Goal: Navigation & Orientation: Find specific page/section

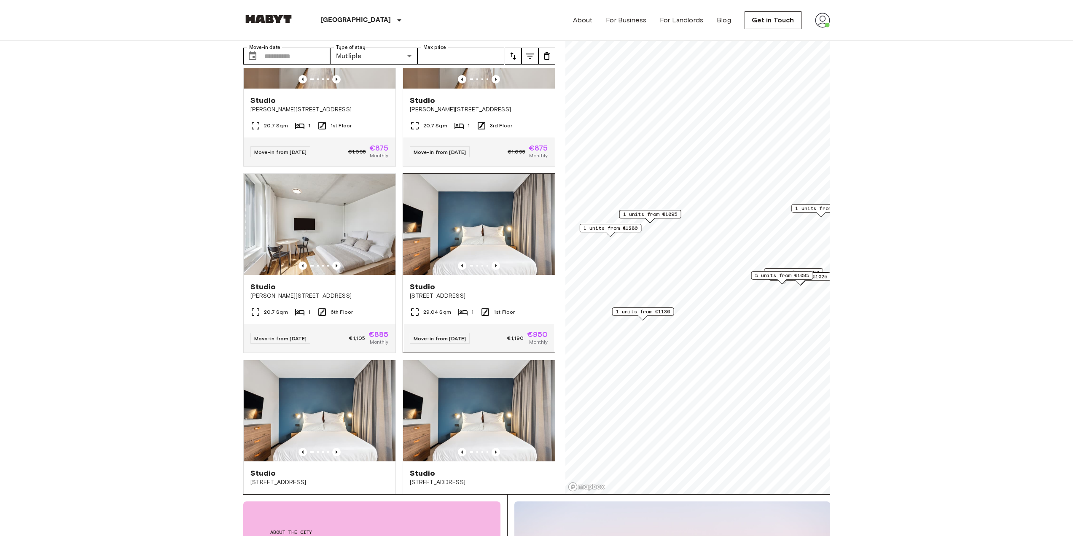
scroll to position [464, 0]
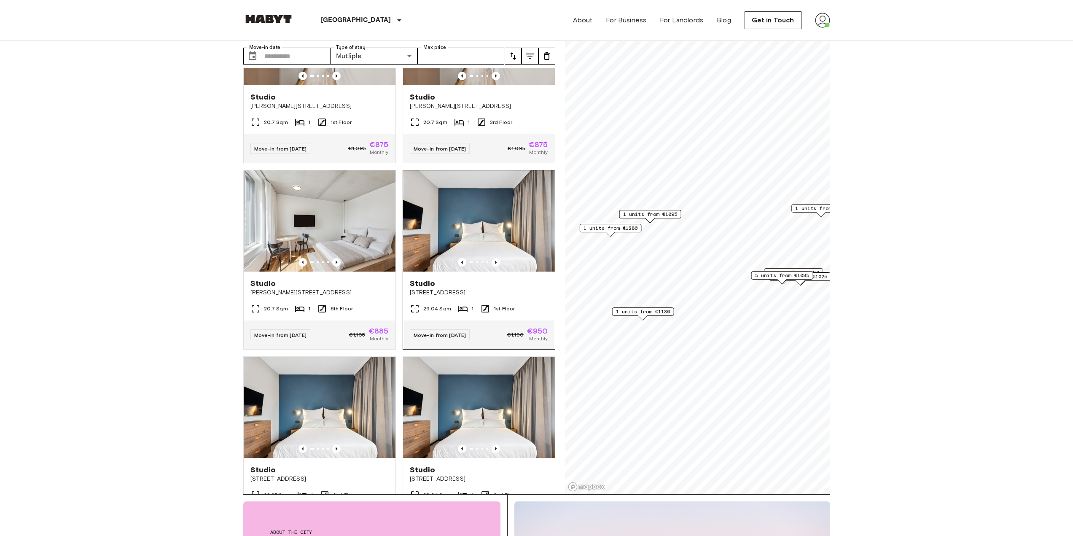
click at [493, 228] on img at bounding box center [479, 220] width 152 height 101
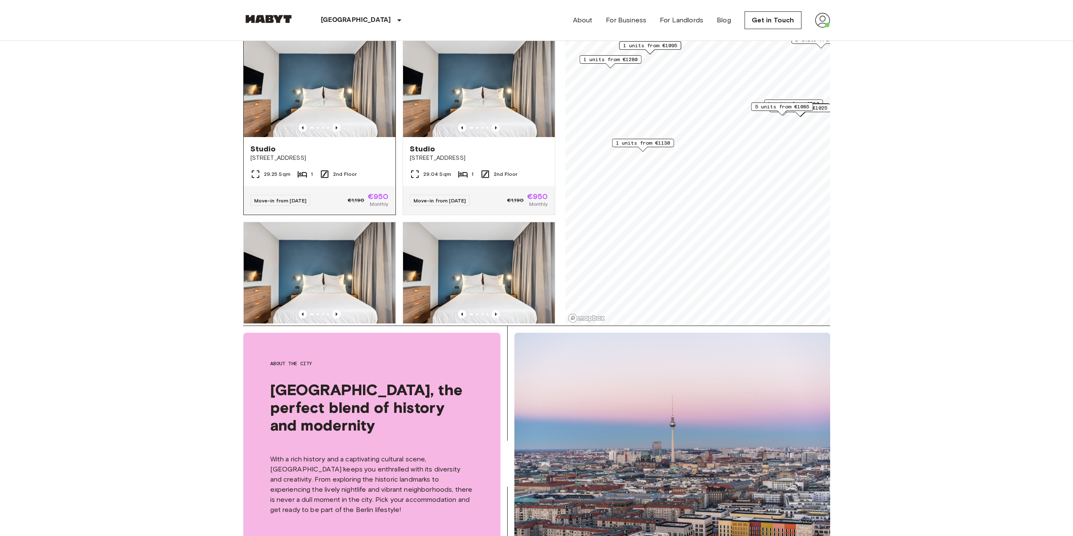
scroll to position [675, 0]
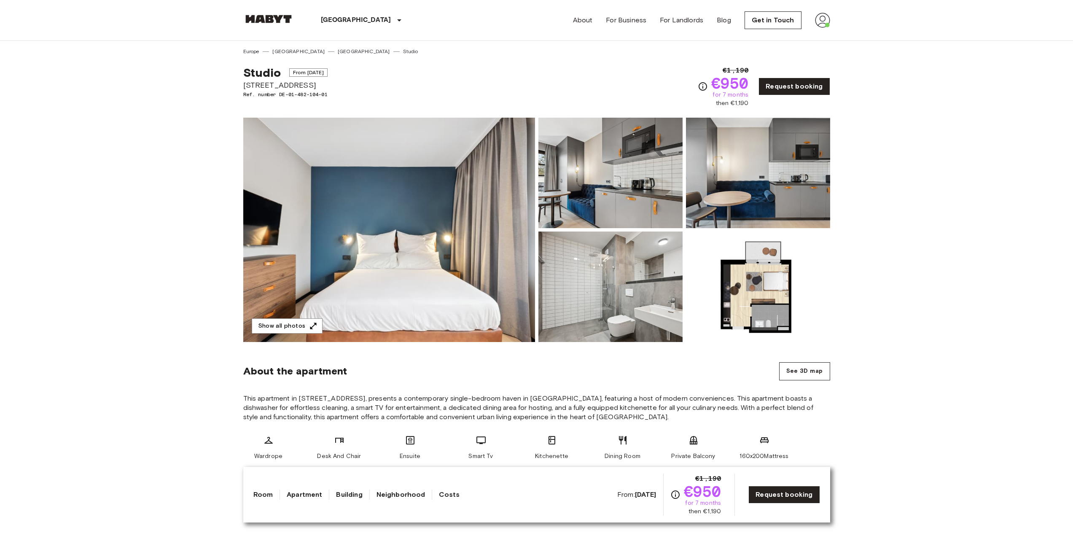
click at [825, 19] on img at bounding box center [822, 20] width 15 height 15
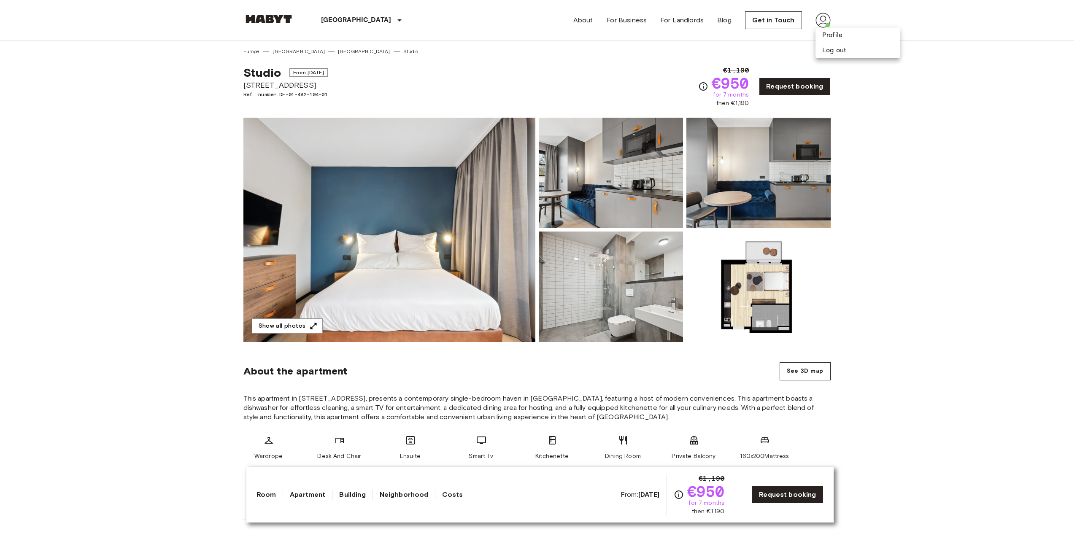
click at [767, 60] on div at bounding box center [540, 268] width 1080 height 536
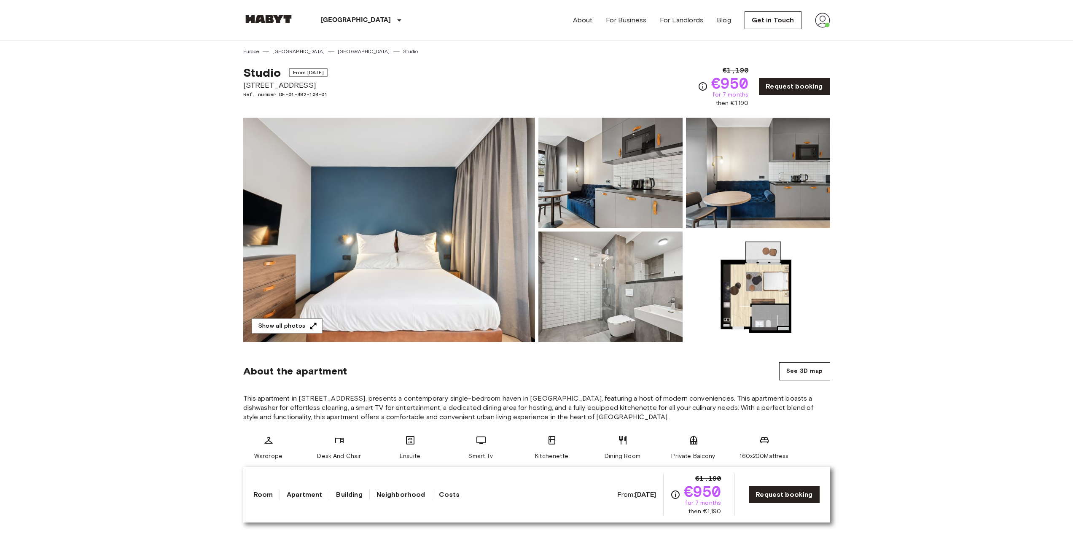
click at [827, 17] on img at bounding box center [822, 20] width 15 height 15
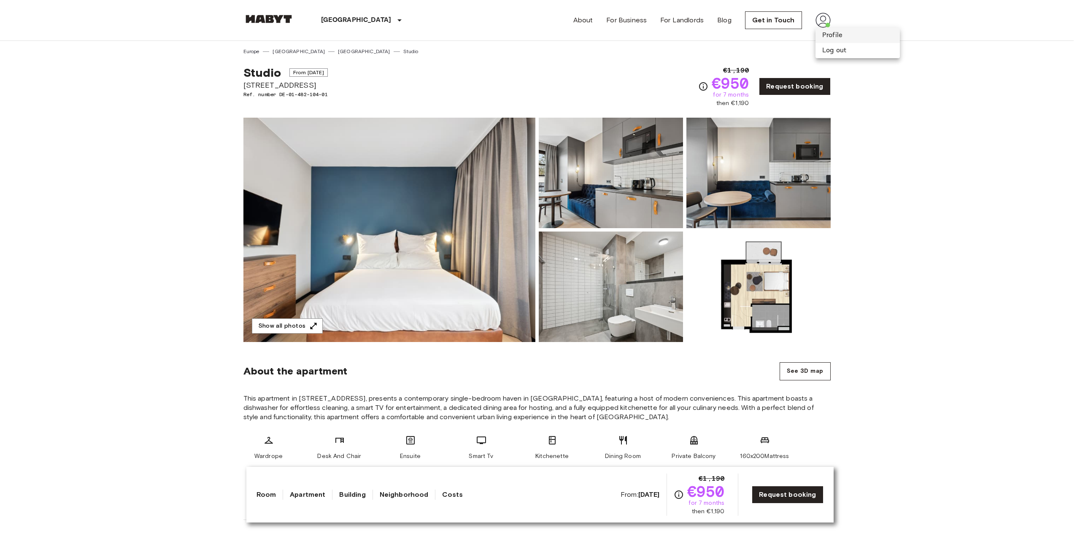
click at [838, 35] on li "Profile" at bounding box center [857, 35] width 84 height 15
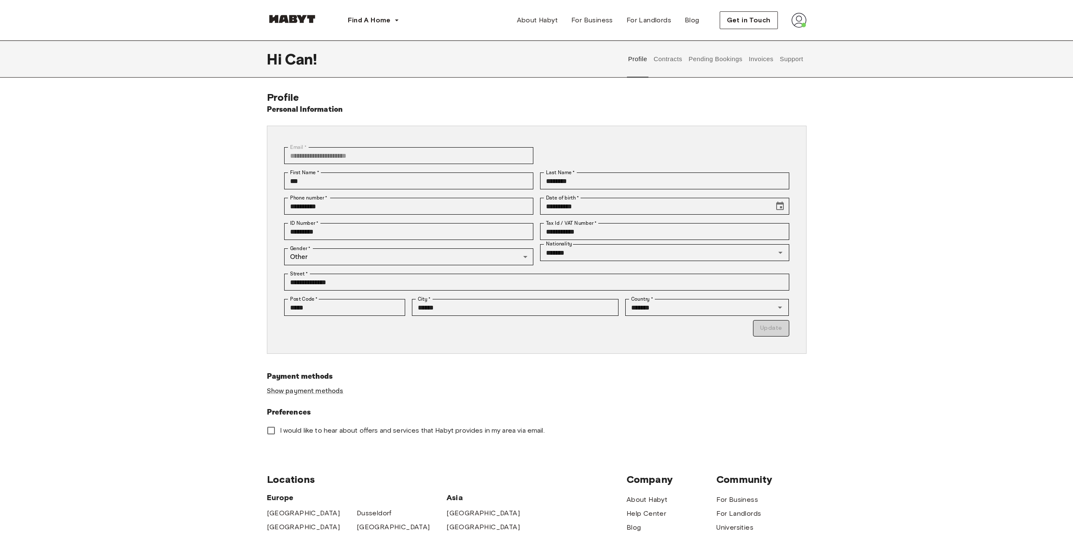
click at [684, 56] on div "Profile Contracts Pending Bookings Invoices Support" at bounding box center [715, 58] width 181 height 37
click at [690, 57] on button "Pending Bookings" at bounding box center [716, 58] width 56 height 37
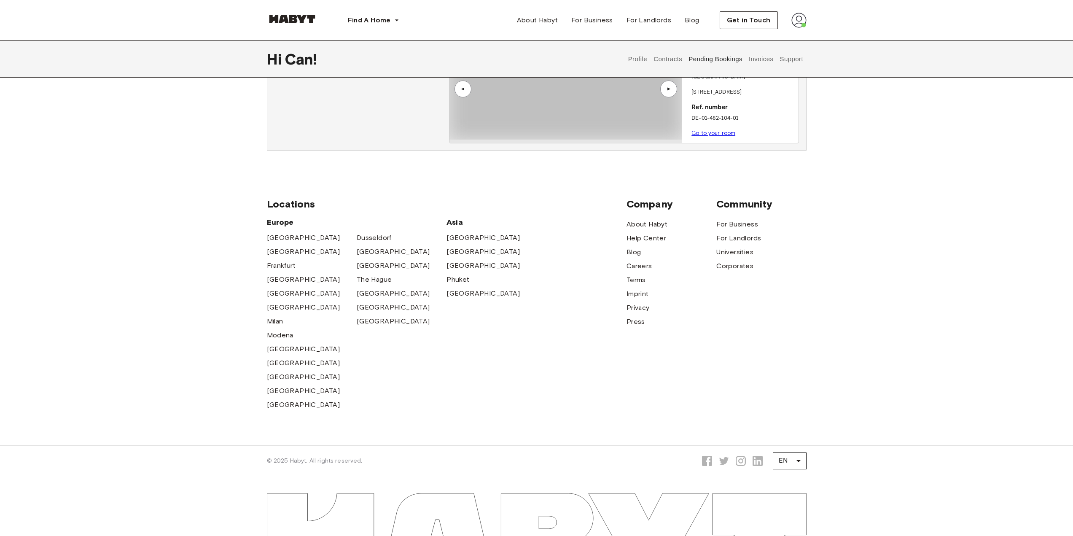
drag, startPoint x: 205, startPoint y: 271, endPoint x: 205, endPoint y: 446, distance: 175.5
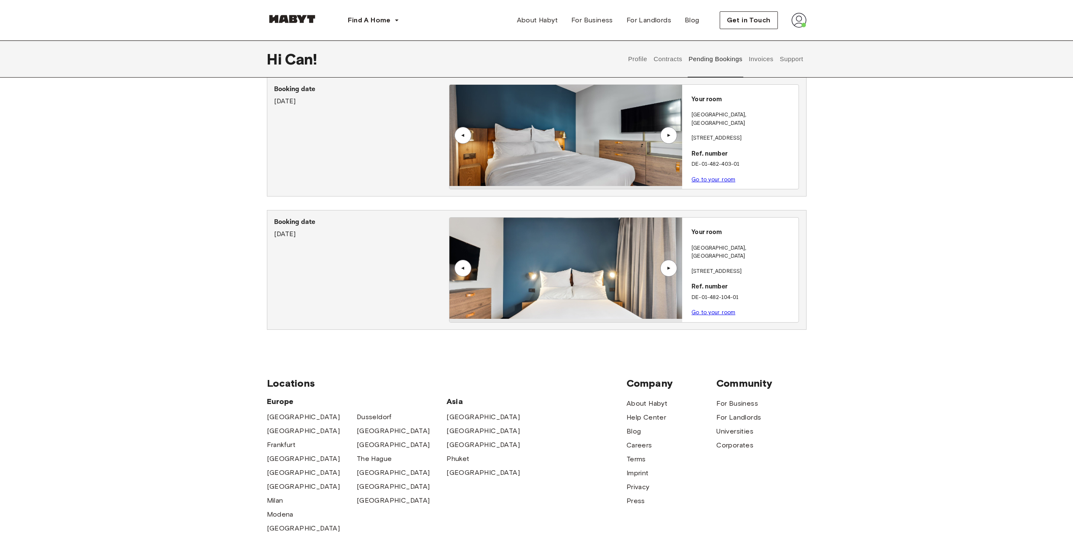
drag, startPoint x: 205, startPoint y: 397, endPoint x: 205, endPoint y: 369, distance: 27.8
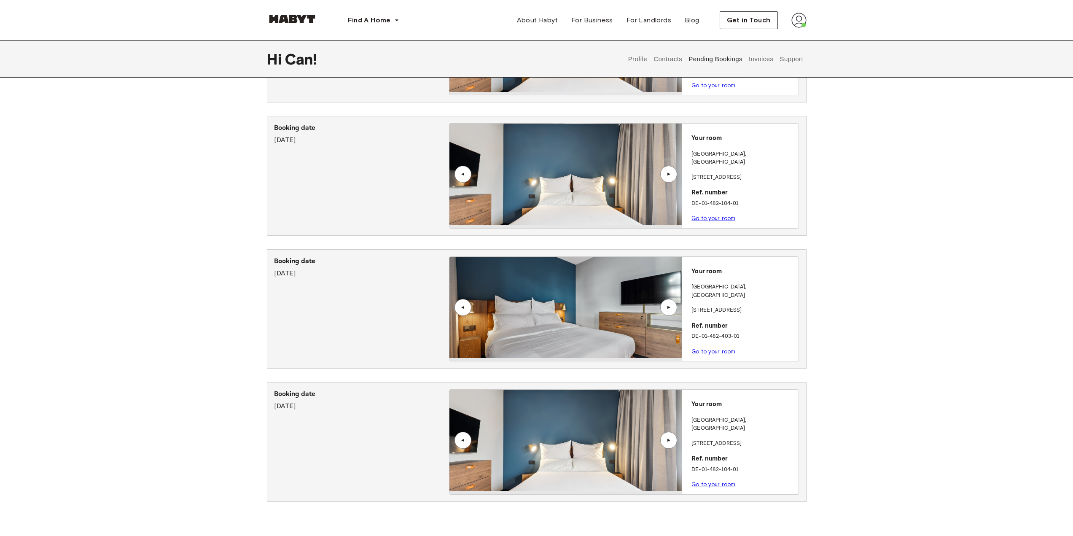
scroll to position [277, 0]
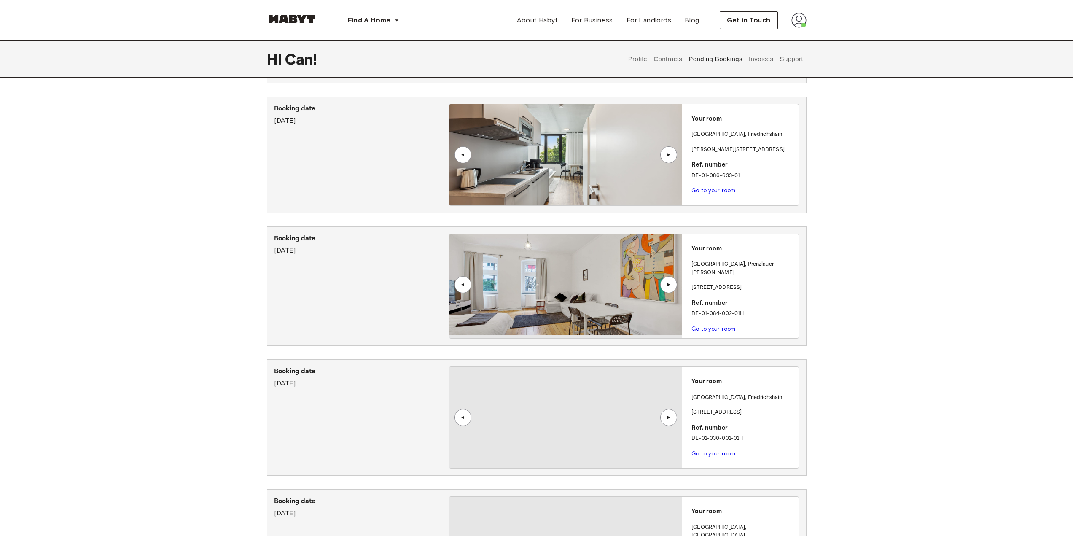
drag, startPoint x: 211, startPoint y: 328, endPoint x: 199, endPoint y: 150, distance: 178.4
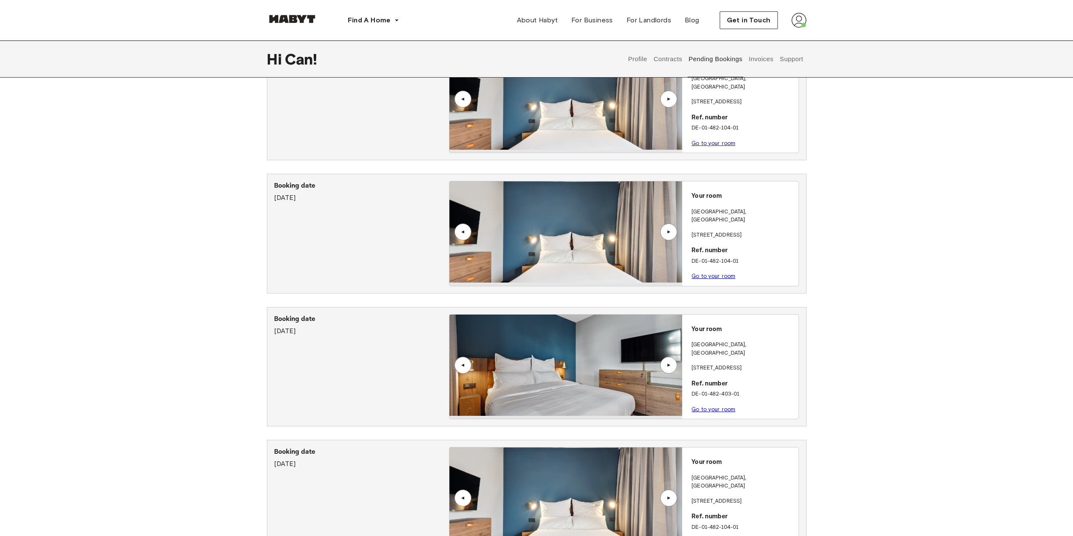
scroll to position [1054, 0]
